Goal: Task Accomplishment & Management: Manage account settings

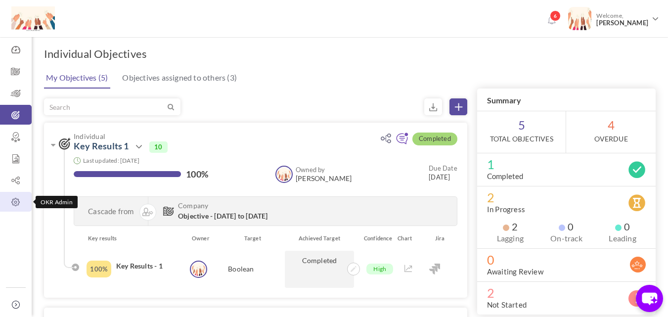
click at [15, 202] on icon at bounding box center [16, 202] width 32 height 10
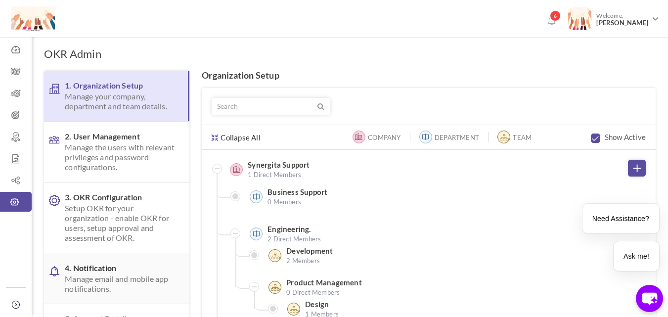
click at [101, 263] on span "4. Notification Manage email and mobile app notifications." at bounding box center [121, 278] width 113 height 31
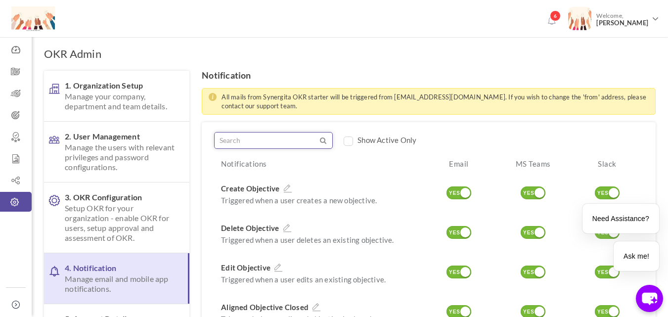
click at [258, 138] on input "text" at bounding box center [267, 140] width 104 height 16
type input "weekl"
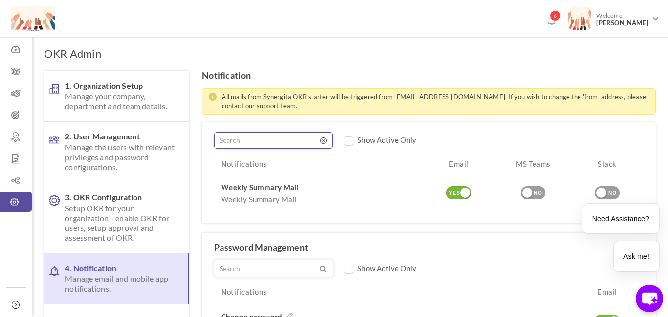
click at [258, 138] on input "text" at bounding box center [267, 140] width 104 height 16
type input "weekly"
click at [258, 137] on input "text" at bounding box center [267, 140] width 104 height 16
type input "weekly"
click at [662, 197] on div "✕" at bounding box center [660, 201] width 11 height 11
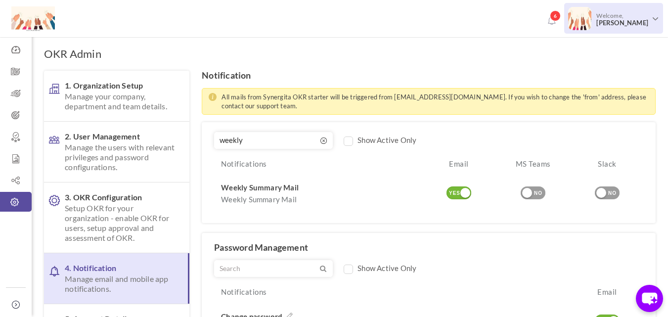
click at [614, 15] on span "Welcome, [PERSON_NAME]" at bounding box center [620, 19] width 59 height 25
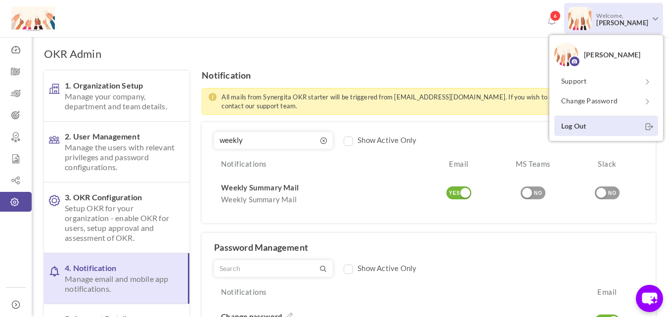
click at [590, 129] on link "Log Out" at bounding box center [606, 126] width 104 height 20
